Goal: Navigation & Orientation: Find specific page/section

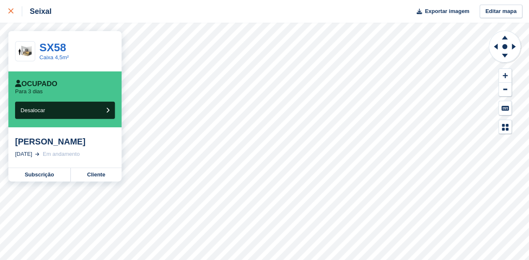
click at [5, 8] on link at bounding box center [11, 11] width 22 height 23
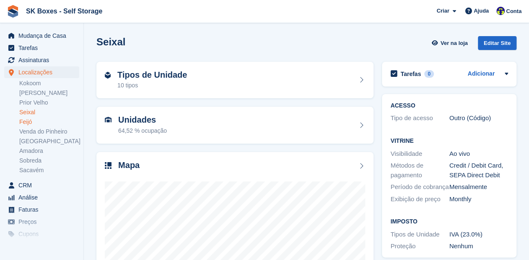
click at [27, 122] on link "Feijó" at bounding box center [49, 122] width 60 height 8
